Goal: Communication & Community: Share content

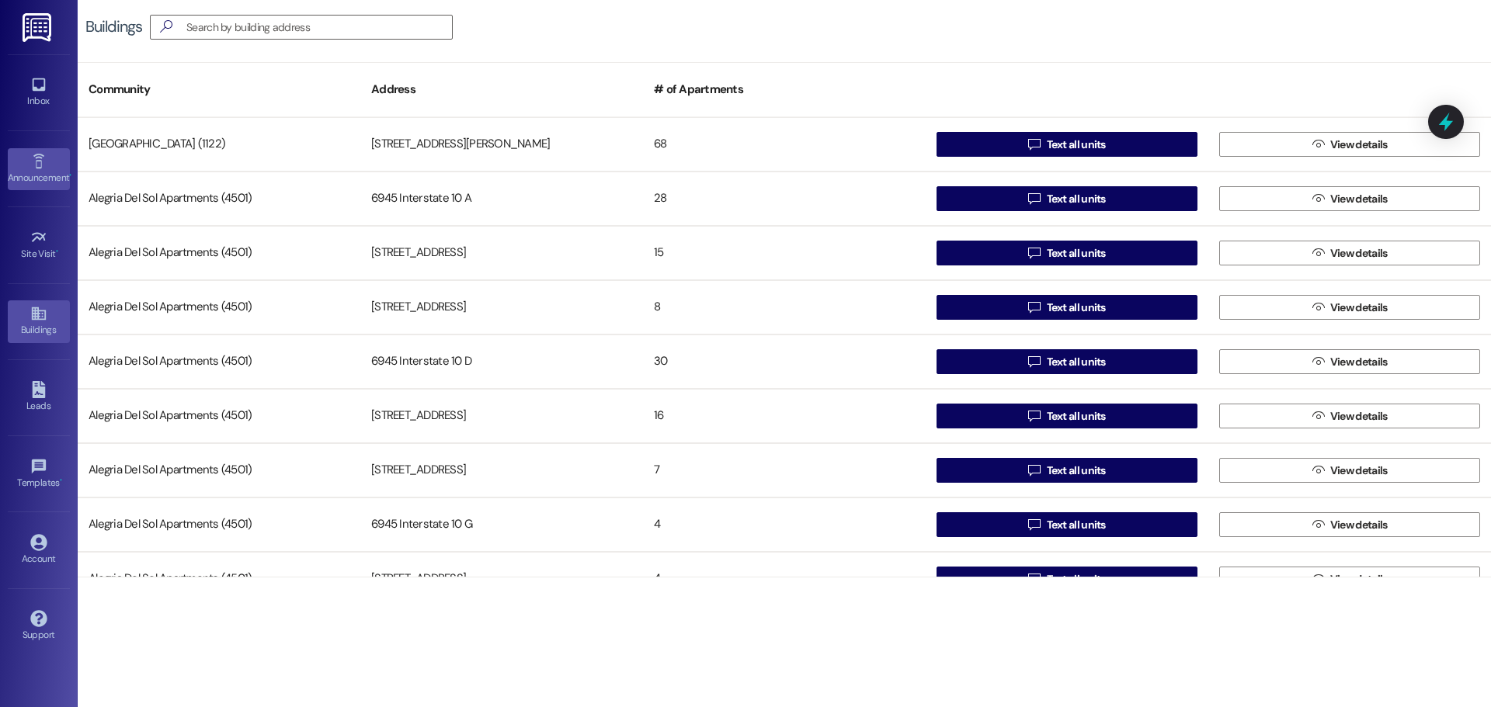
click at [57, 164] on link "Announcement •" at bounding box center [39, 169] width 62 height 42
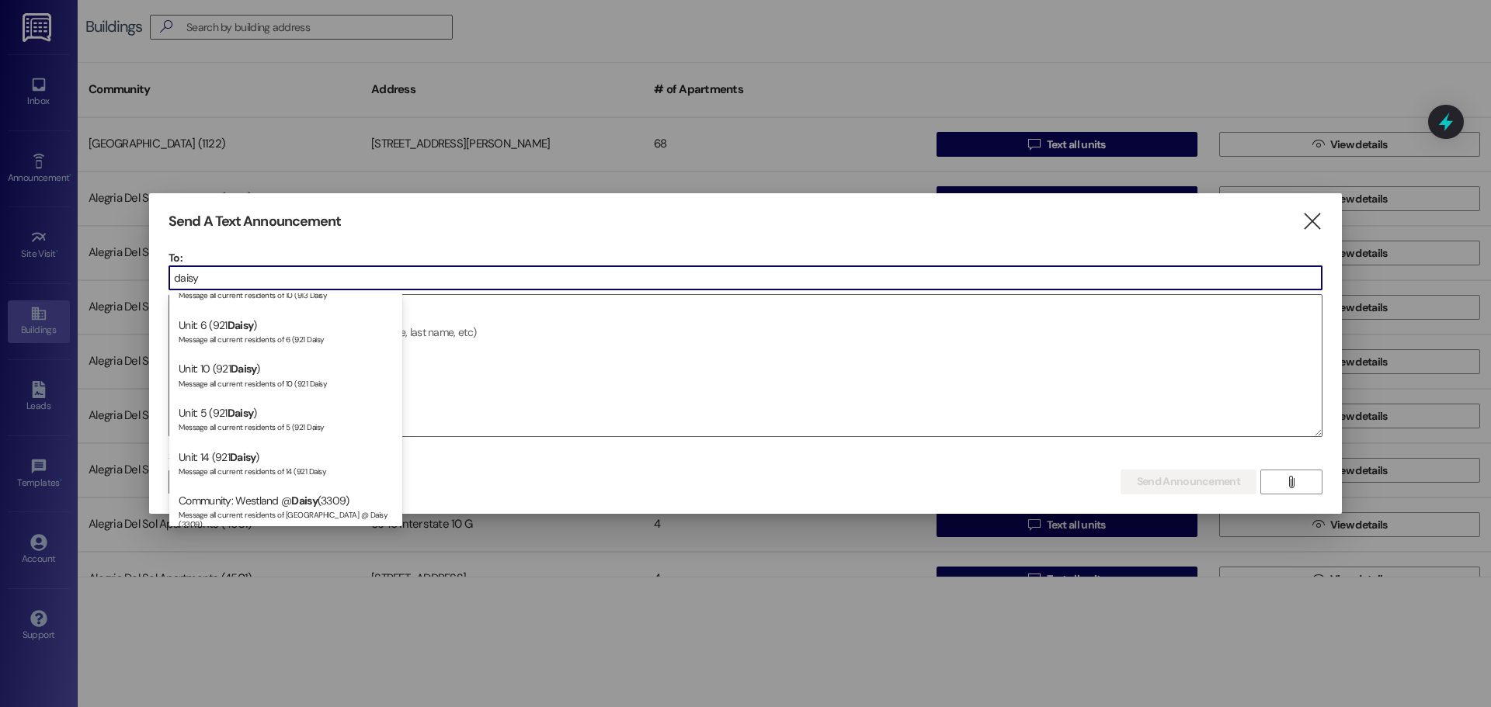
scroll to position [909, 0]
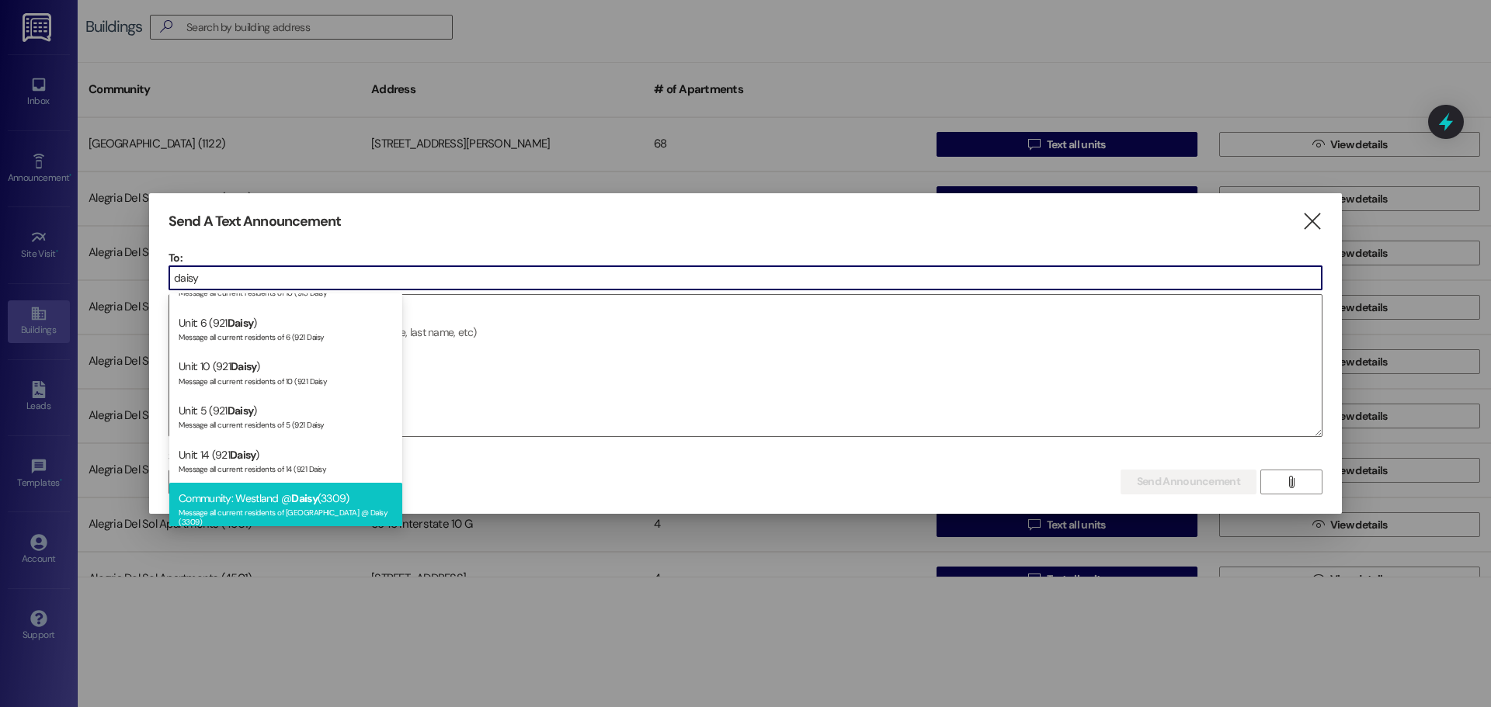
type input "daisy"
click at [270, 511] on div "Message all current residents of [GEOGRAPHIC_DATA] @ Daisy (3309)" at bounding box center [286, 516] width 214 height 22
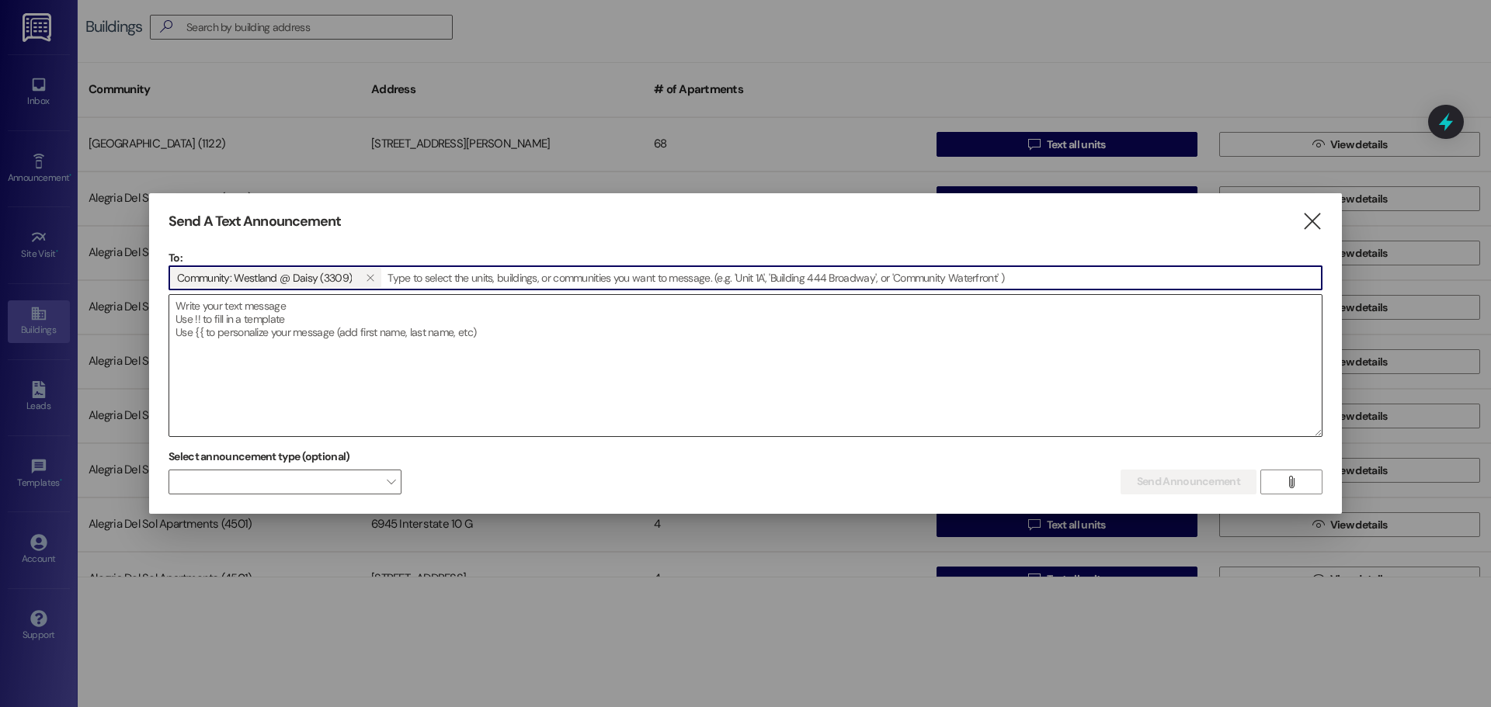
click at [363, 365] on textarea at bounding box center [745, 365] width 1152 height 141
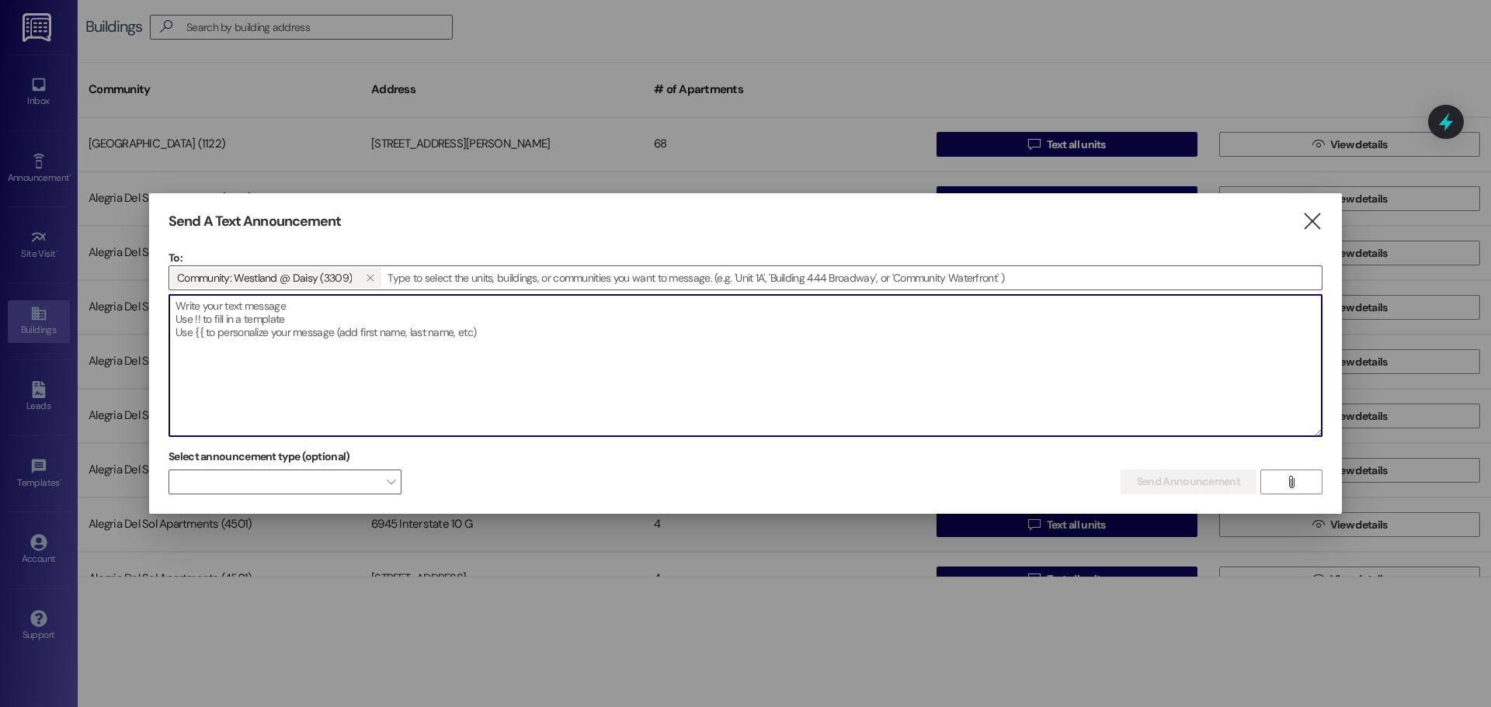
paste textarea "Repairs at both buildings [DATE]–[DATE] from 8AM–5PM. Some areas will be closed…"
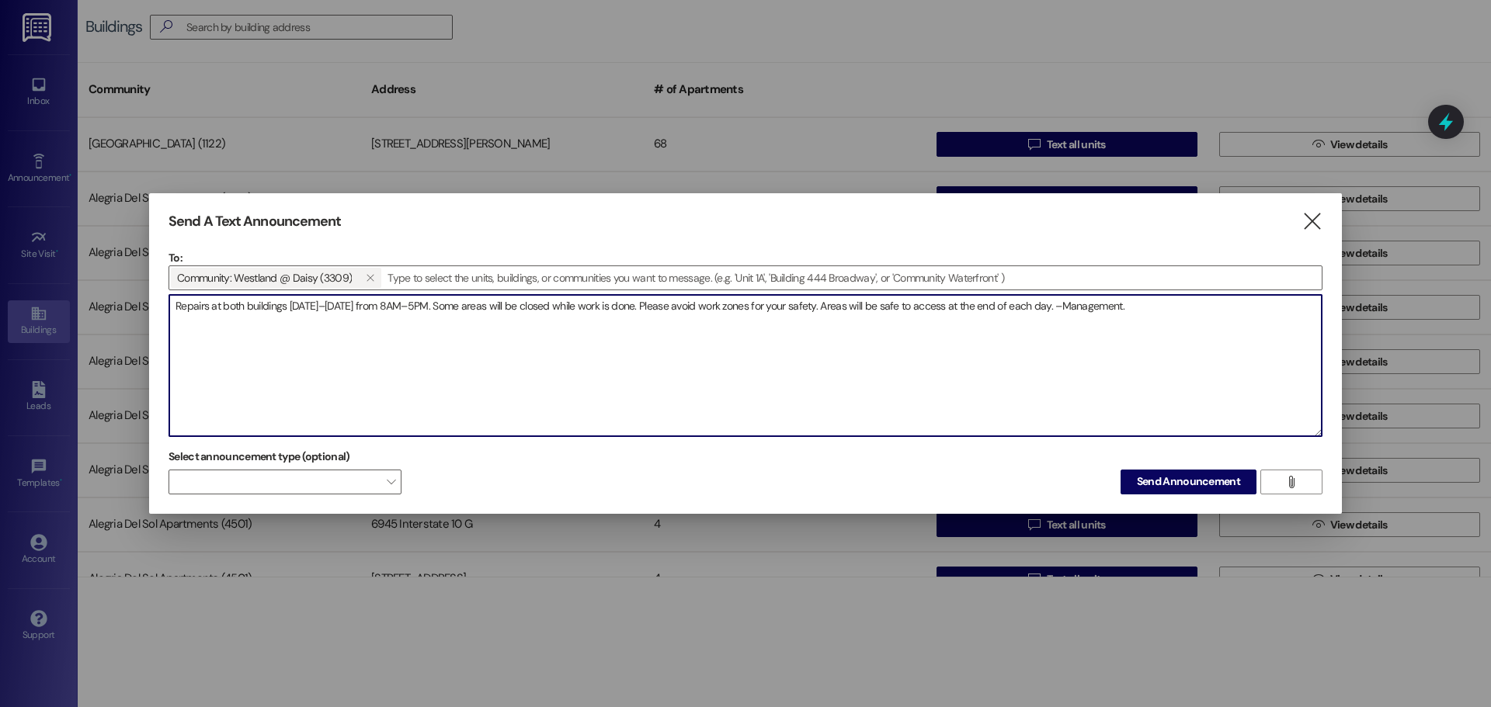
drag, startPoint x: 1132, startPoint y: 310, endPoint x: 1066, endPoint y: 313, distance: 66.1
click at [1066, 313] on textarea "Repairs at both buildings [DATE]–[DATE] from 8AM–5PM. Some areas will be closed…" at bounding box center [745, 365] width 1152 height 141
click at [1192, 322] on textarea "Repairs at both buildings [DATE]–[DATE] from 8AM–5PM. Some areas will be closed…" at bounding box center [745, 365] width 1152 height 141
paste textarea "Reparaciones en ambos edificios del mié 27/8 al vie 29/8 de 8AM–5PM. Algunas ár…"
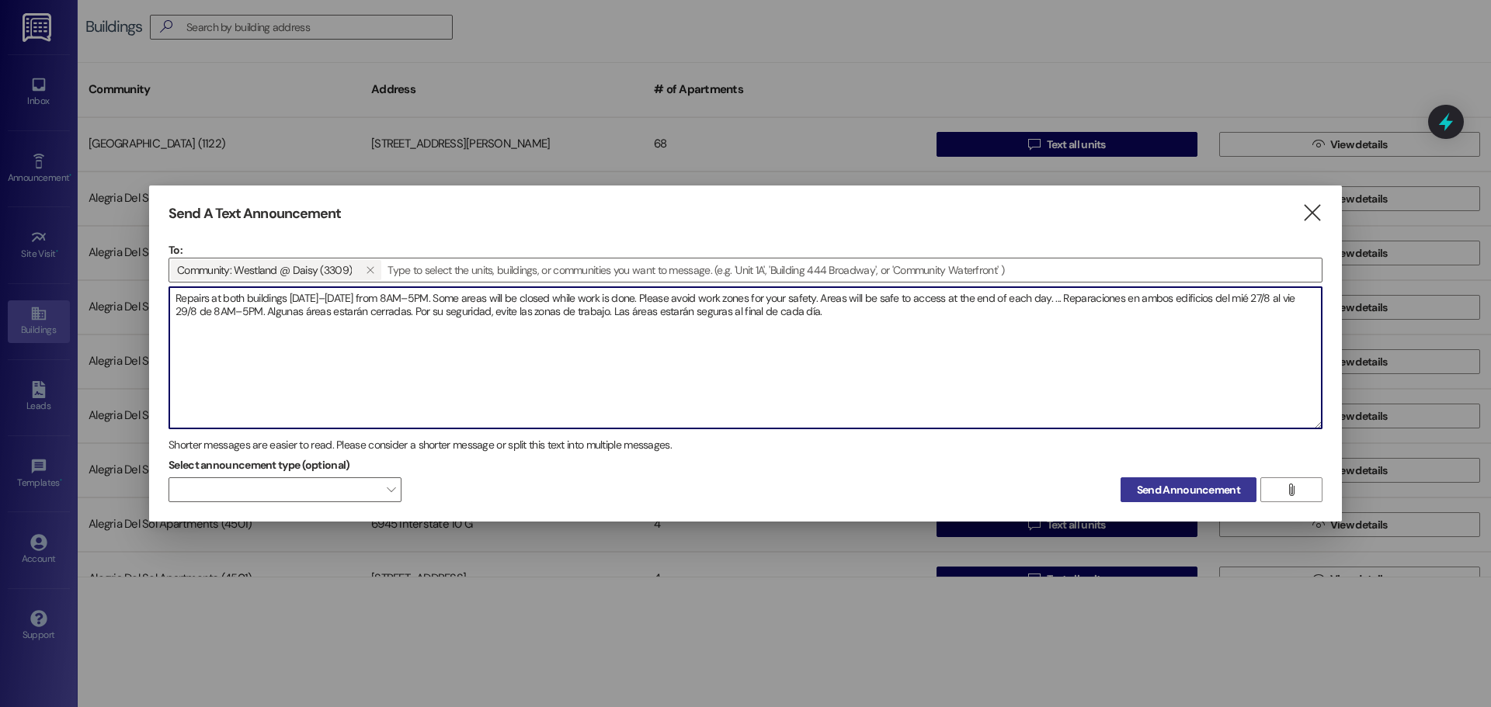
type textarea "Repairs at both buildings [DATE]–[DATE] from 8AM–5PM. Some areas will be closed…"
click at [1149, 499] on button "Send Announcement" at bounding box center [1189, 490] width 136 height 25
